Goal: Navigation & Orientation: Find specific page/section

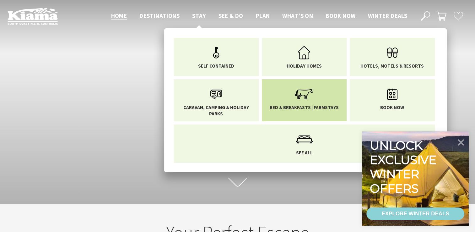
click at [309, 99] on icon "Main Menu" at bounding box center [304, 94] width 20 height 20
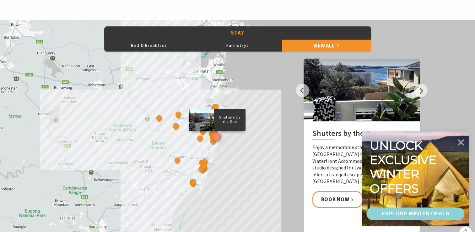
scroll to position [251, 0]
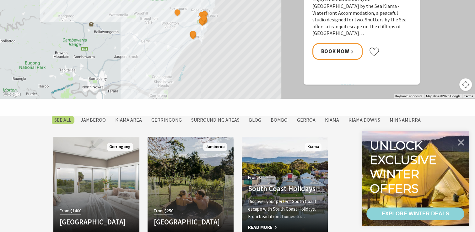
scroll to position [466, 0]
